Goal: Information Seeking & Learning: Learn about a topic

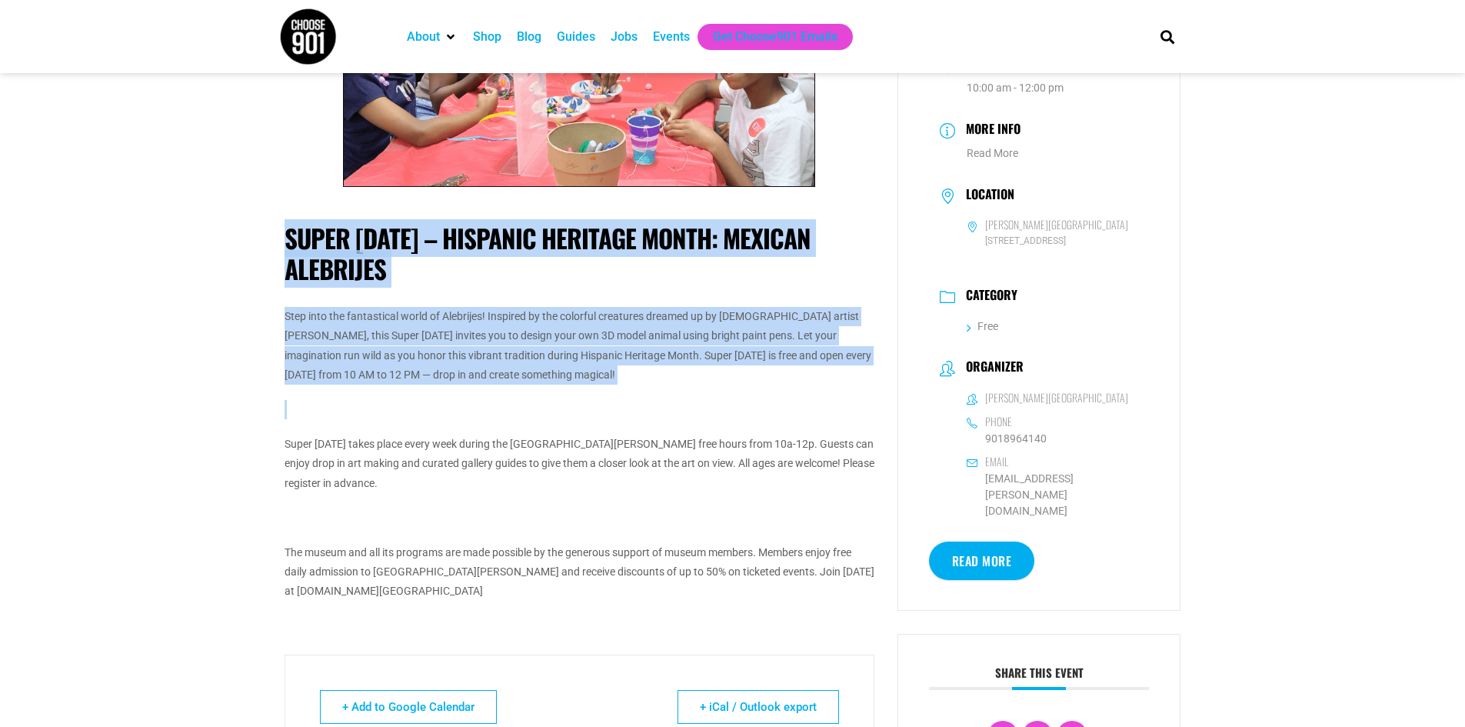
scroll to position [154, 0]
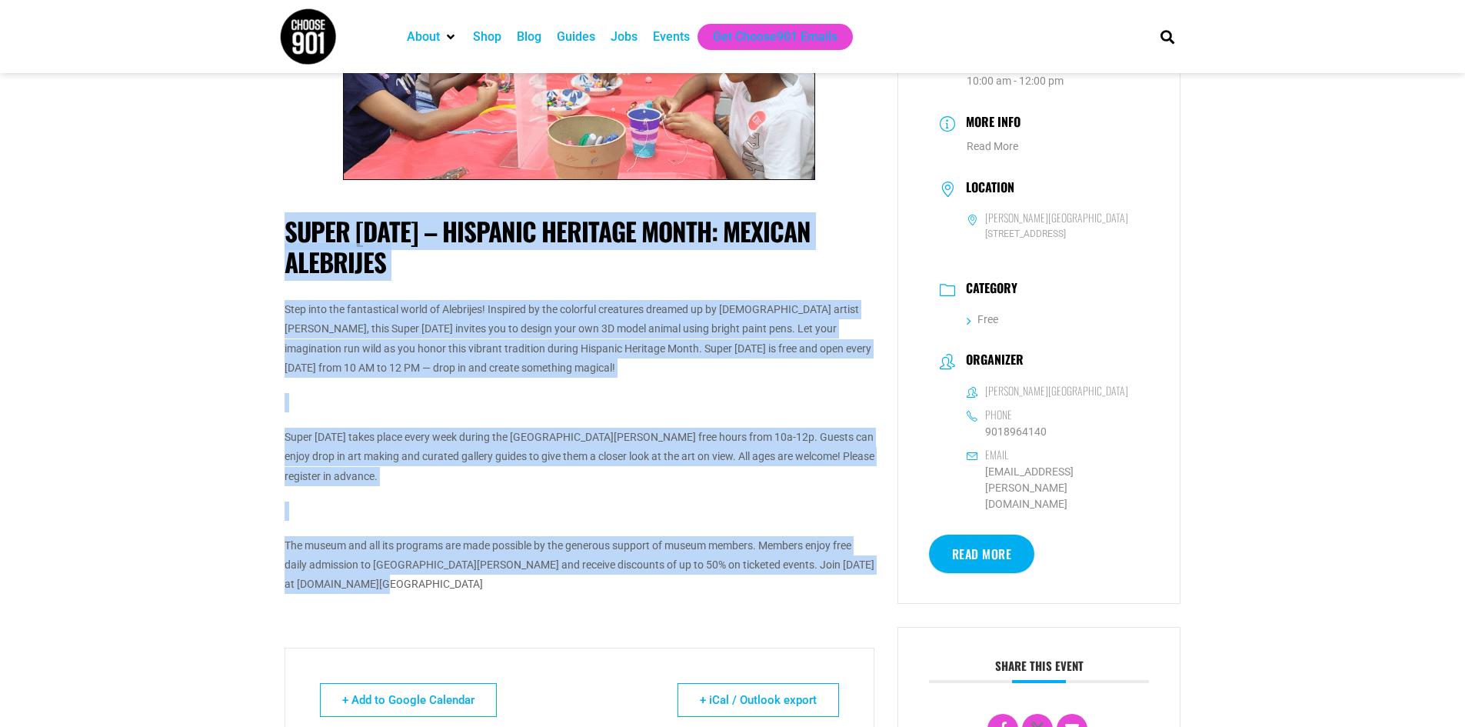
drag, startPoint x: 282, startPoint y: 383, endPoint x: 804, endPoint y: 582, distance: 558.3
click at [804, 582] on div "Super [DATE] – Hispanic Heritage Month: Mexican Alebrijes Step into the fantast…" at bounding box center [579, 484] width 613 height 1085
copy div "Super [DATE] – Hispanic Heritage Month: Mexican Alebrijes Step into the fantast…"
click at [650, 582] on p "The museum and all its programs are made possible by the generous support of mu…" at bounding box center [580, 565] width 590 height 58
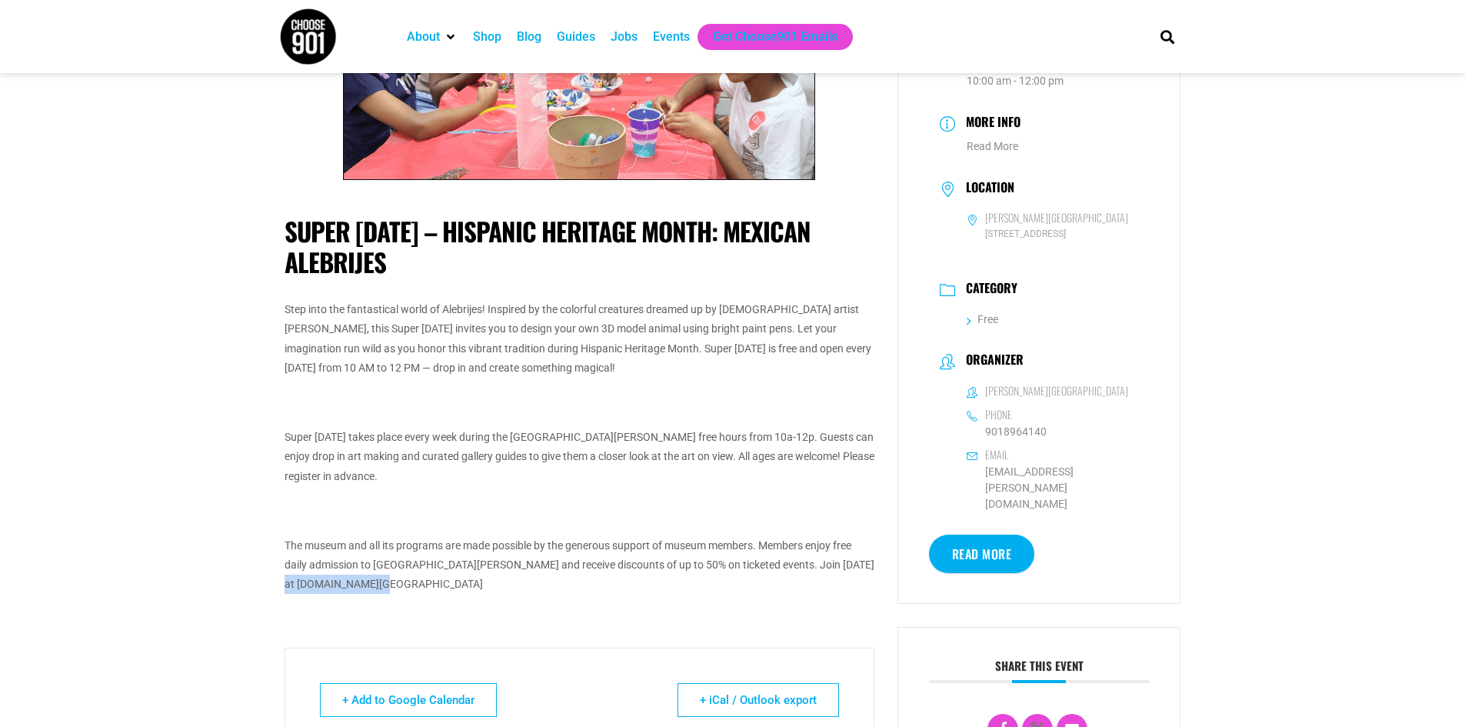
drag, startPoint x: 342, startPoint y: 584, endPoint x: 275, endPoint y: 580, distance: 66.3
click at [275, 580] on div "Super [DATE] – Hispanic Heritage Month: Mexican Alebrijes Step into the fantast…" at bounding box center [579, 484] width 613 height 1085
copy p "[DOMAIN_NAME][URL]"
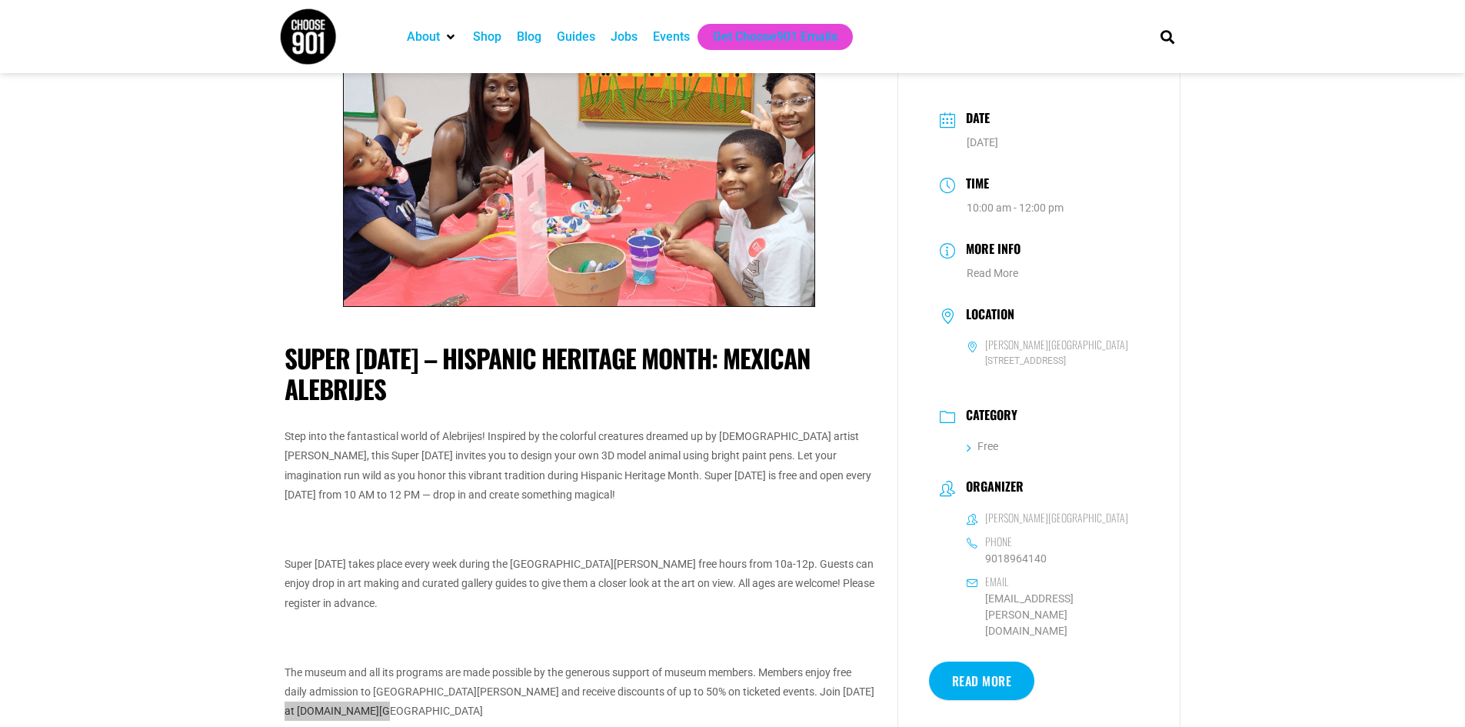
scroll to position [0, 0]
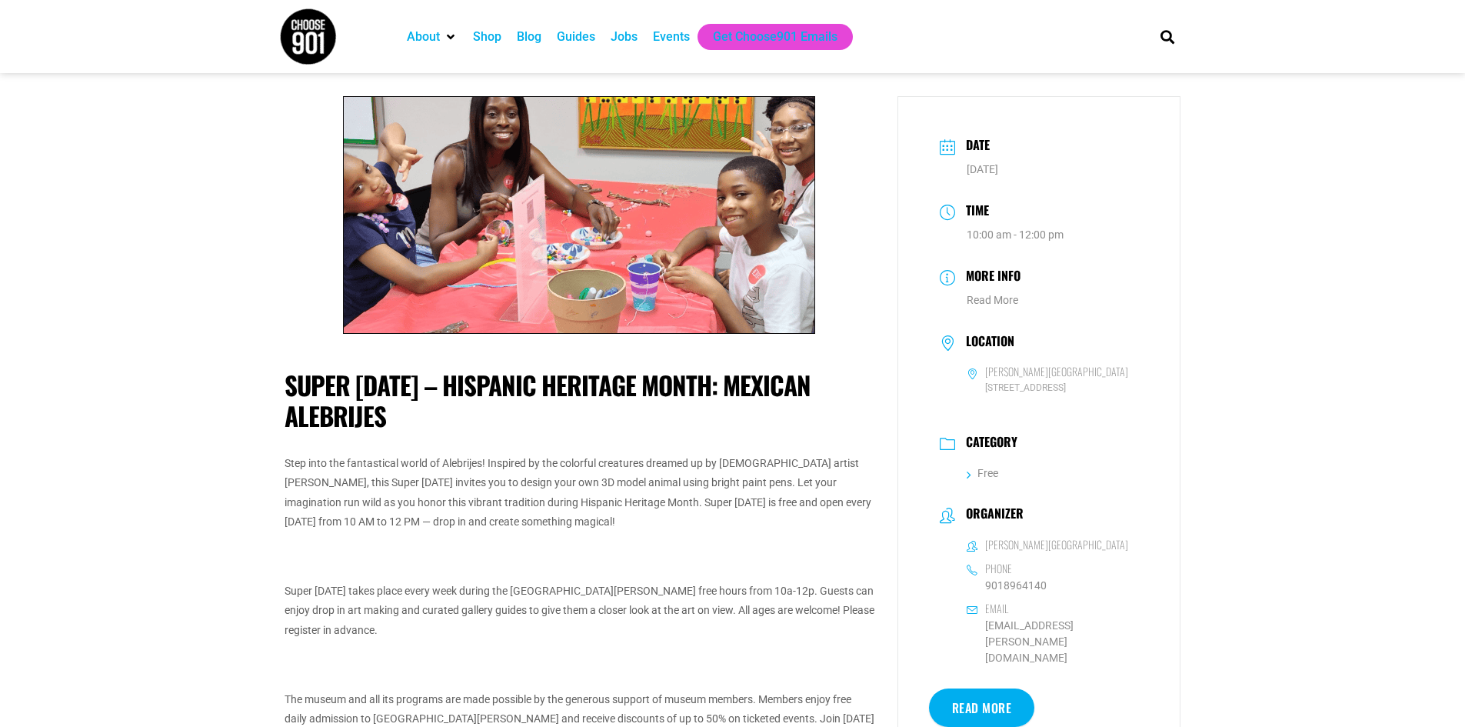
drag, startPoint x: 1017, startPoint y: 166, endPoint x: 961, endPoint y: 138, distance: 61.9
click at [961, 138] on div "Date [DATE]" at bounding box center [1039, 156] width 221 height 56
copy div "Date [DATE]"
